Goal: Information Seeking & Learning: Find specific fact

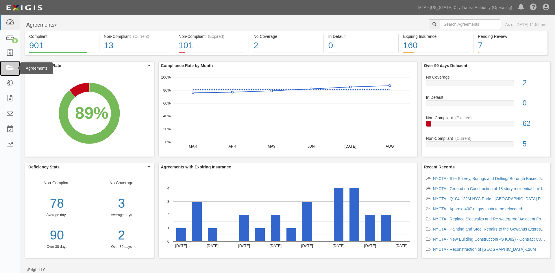
click at [2, 68] on link at bounding box center [10, 68] width 20 height 15
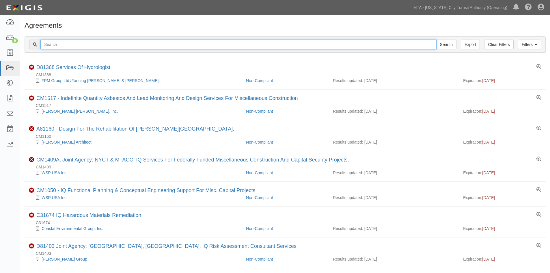
click at [120, 44] on input "text" at bounding box center [238, 45] width 396 height 10
type input "1578 lexington ave"
click at [437, 40] on input "Search" at bounding box center [447, 45] width 20 height 10
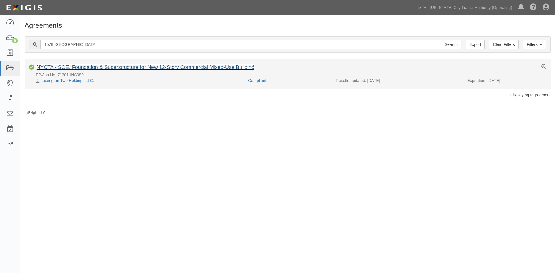
click at [77, 65] on link "NYCTA - SOE, Foundation & Superstructure for New 12-Story Commercial Mixed-Use …" at bounding box center [145, 67] width 218 height 6
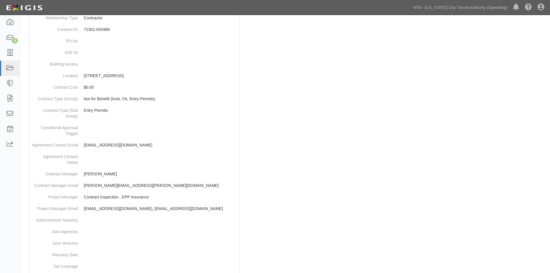
scroll to position [29, 0]
